Goal: Information Seeking & Learning: Learn about a topic

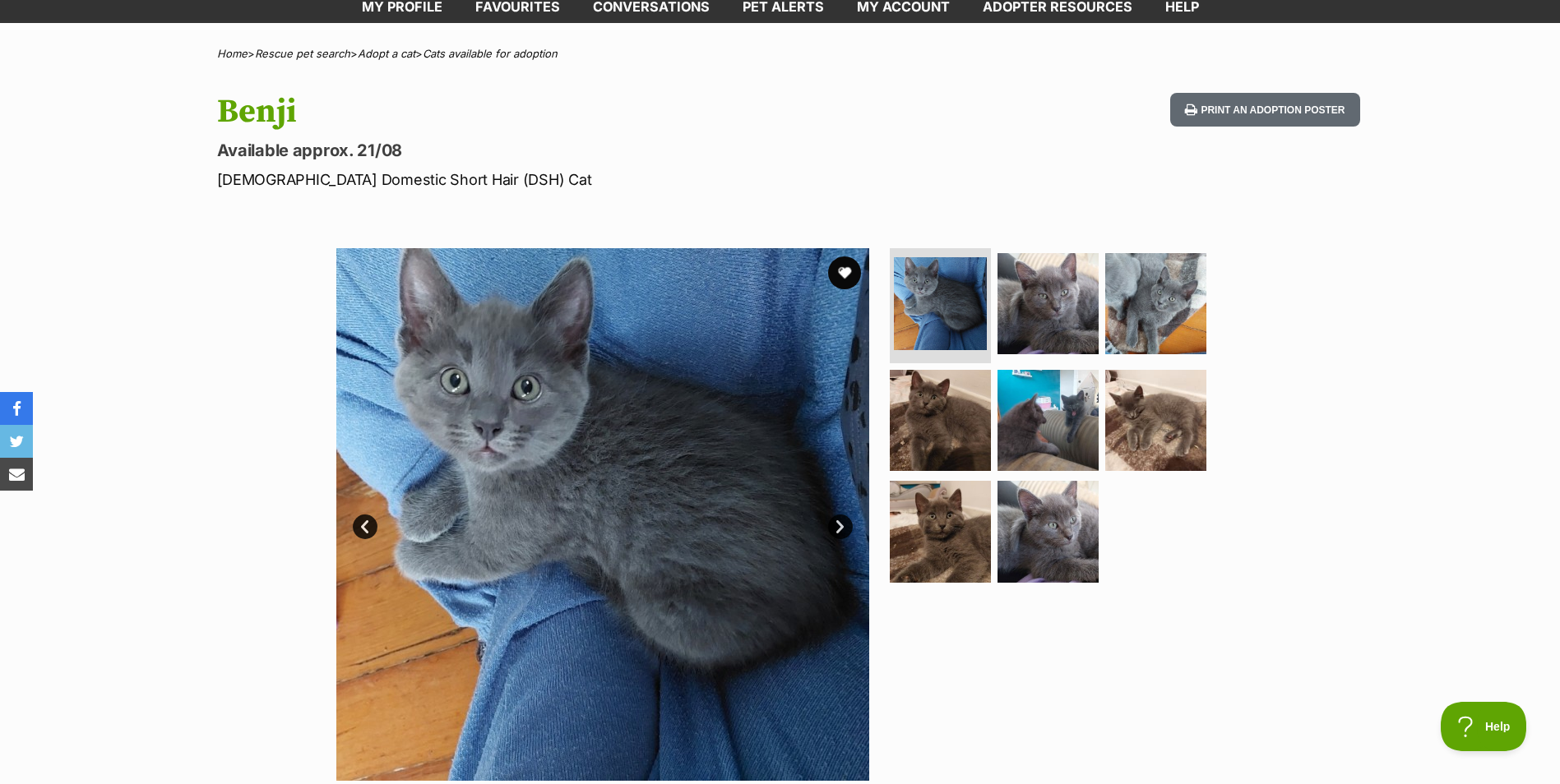
scroll to position [164, 0]
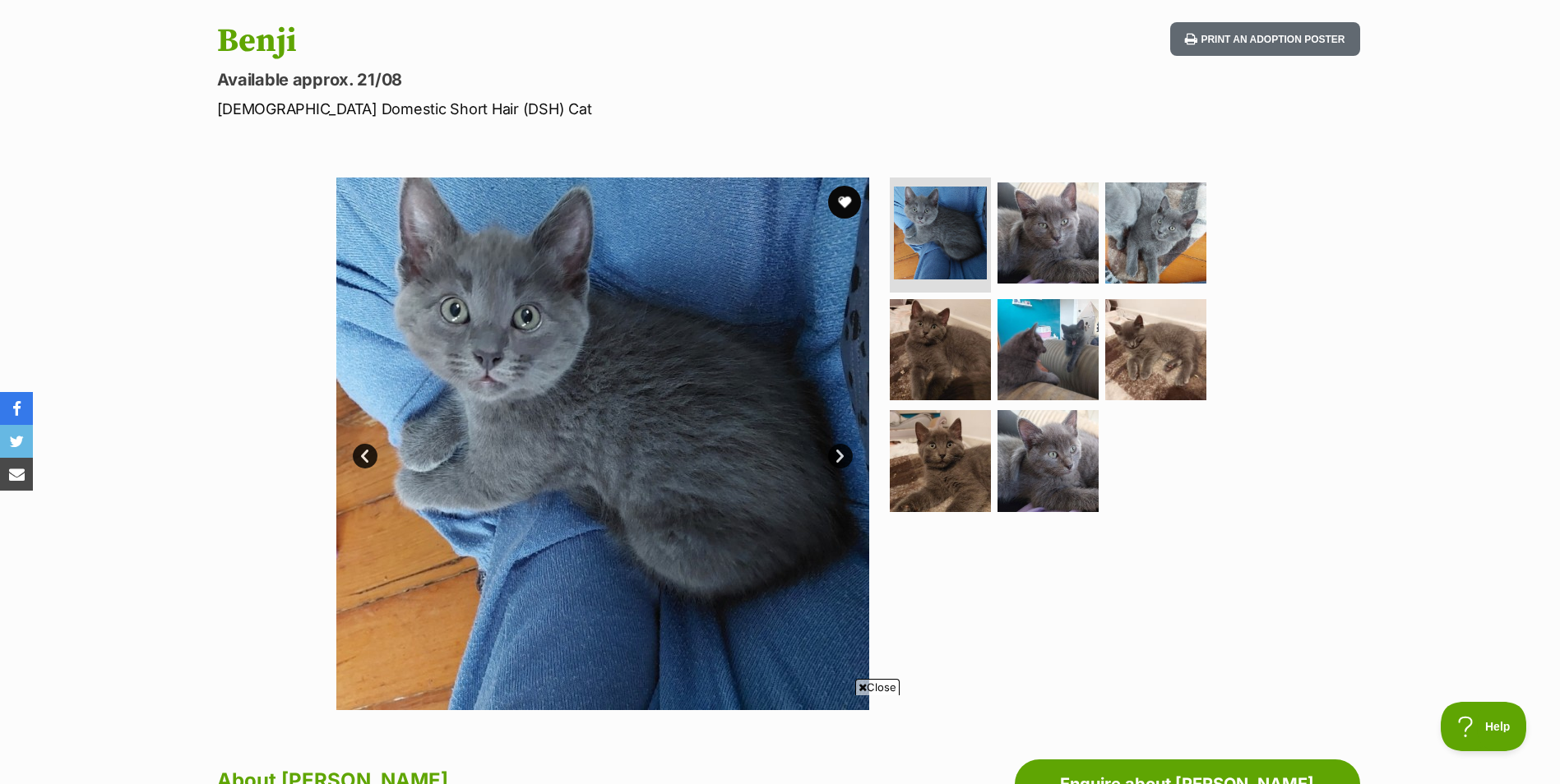
click at [848, 447] on link "Next" at bounding box center [840, 456] width 25 height 25
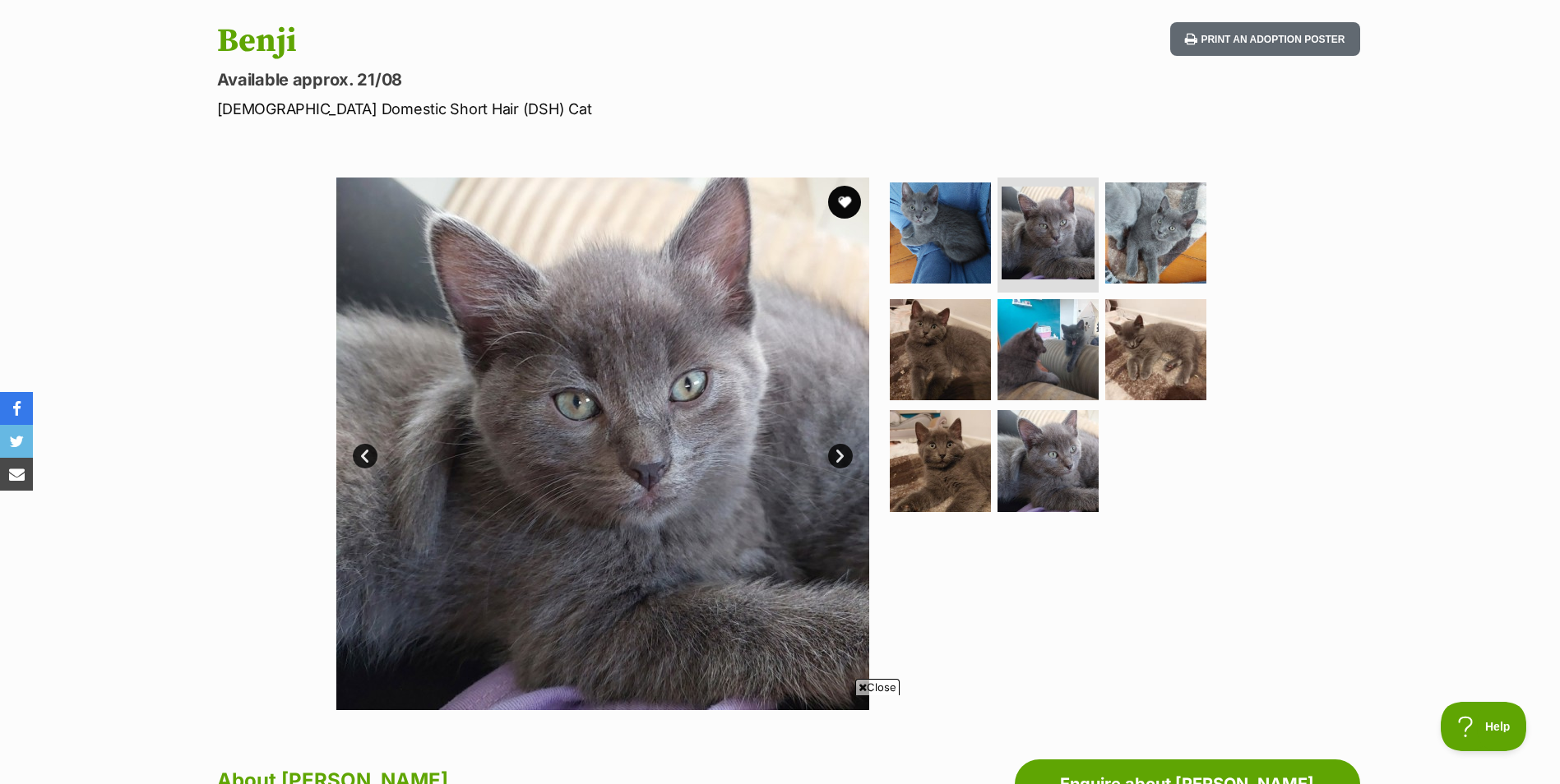
click at [850, 447] on div "Available 2 of 8 images 2 of 8 images 2 of 8 images 2 of 8 images 2 of 8 images…" at bounding box center [602, 444] width 533 height 533
click at [848, 452] on link "Next" at bounding box center [840, 456] width 25 height 25
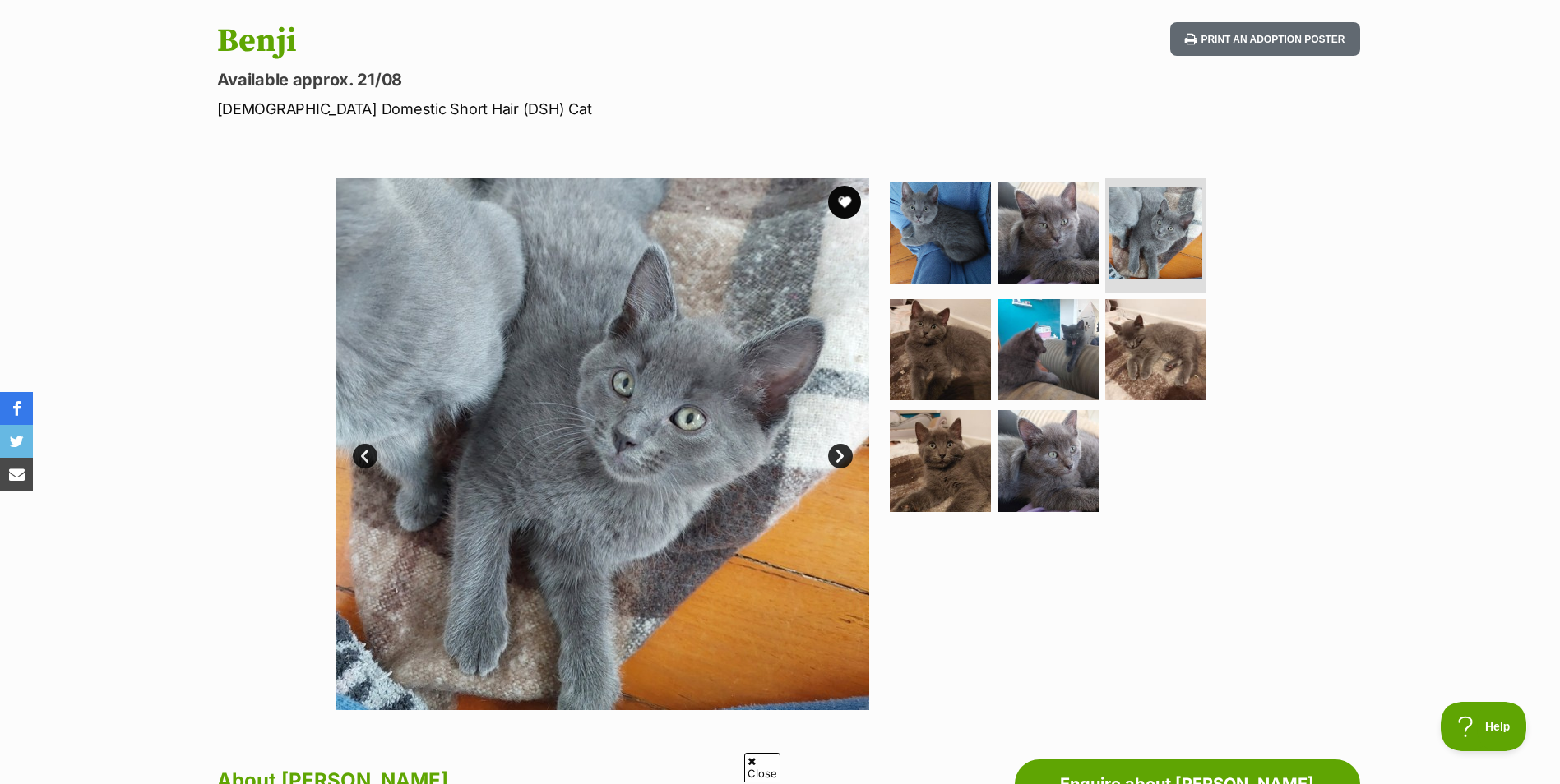
scroll to position [0, 0]
click at [845, 455] on link "Next" at bounding box center [840, 456] width 25 height 25
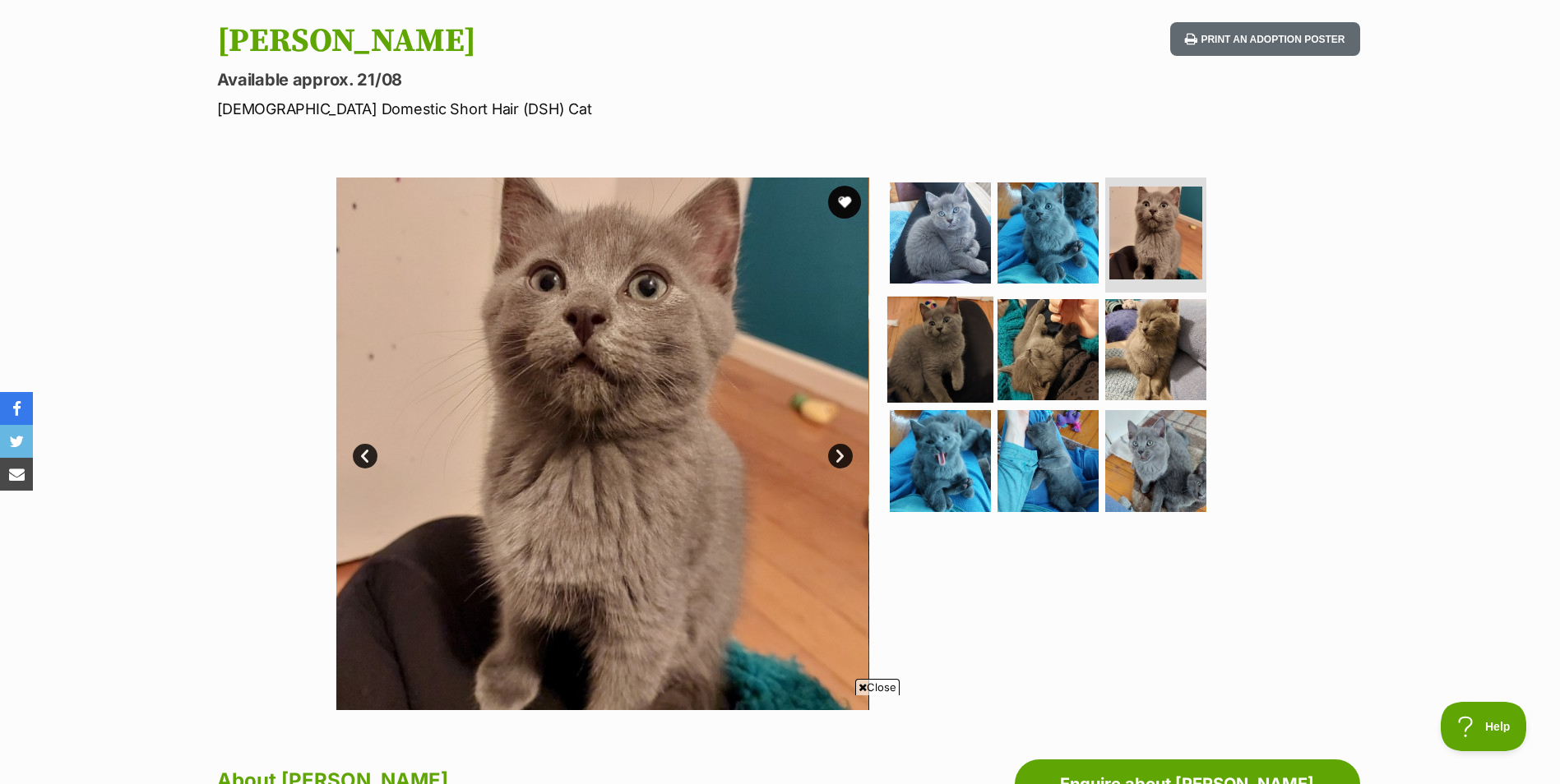
click at [938, 375] on img at bounding box center [940, 348] width 106 height 106
